Goal: Transaction & Acquisition: Purchase product/service

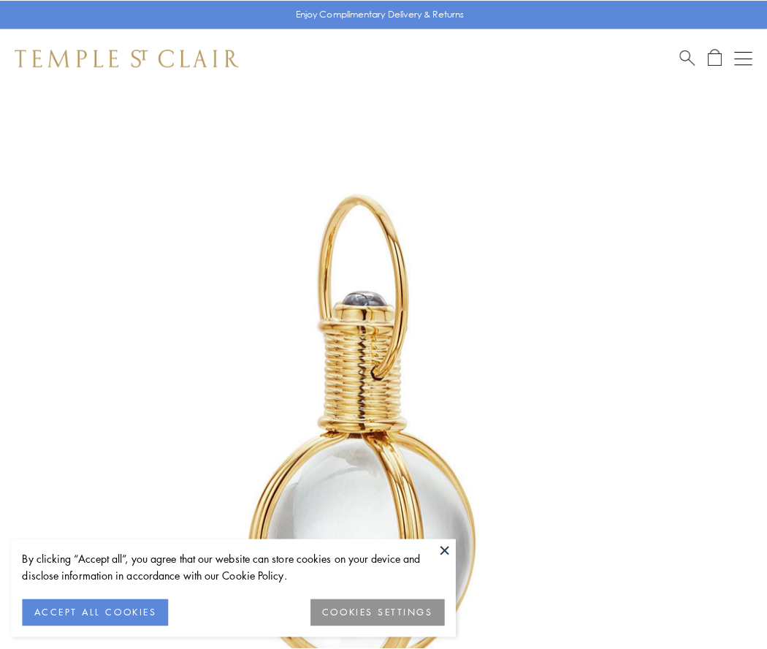
scroll to position [381, 0]
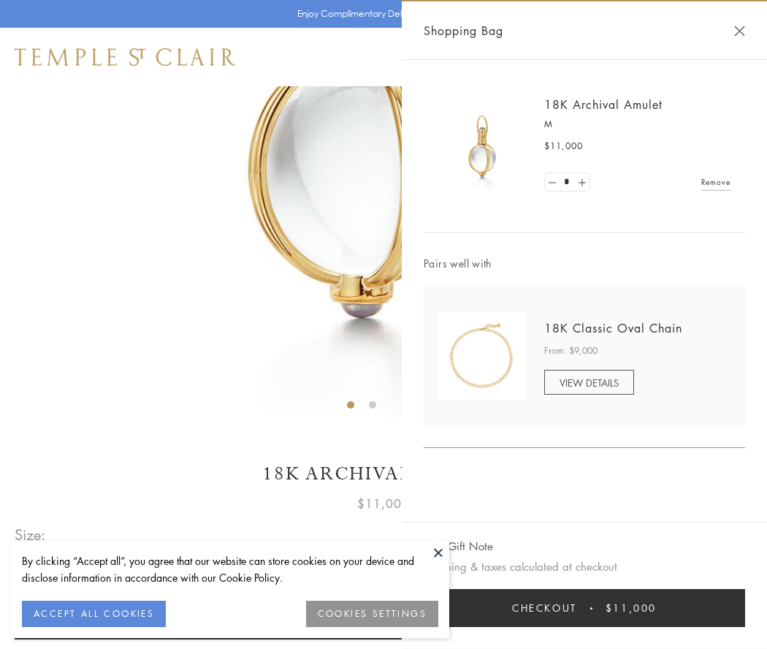
click at [584, 608] on button "Checkout $11,000" at bounding box center [584, 608] width 321 height 38
